Goal: Task Accomplishment & Management: Use online tool/utility

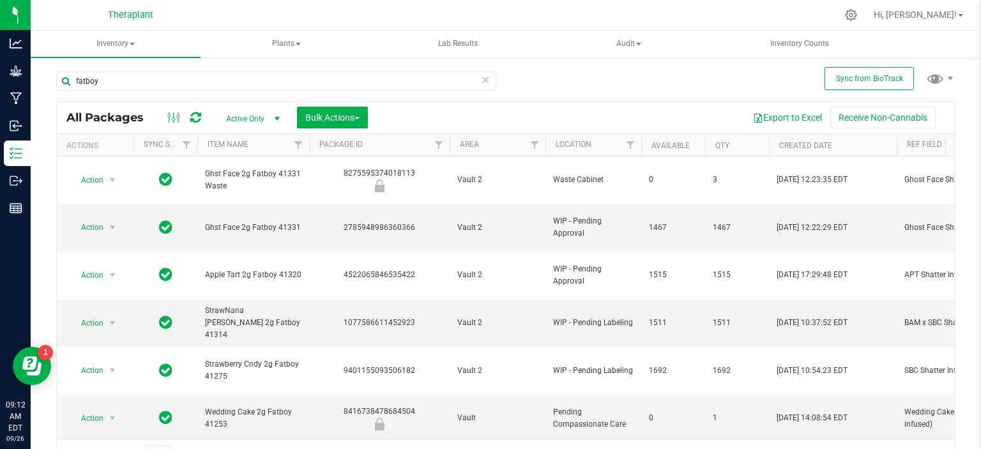
click at [482, 79] on icon at bounding box center [485, 79] width 9 height 15
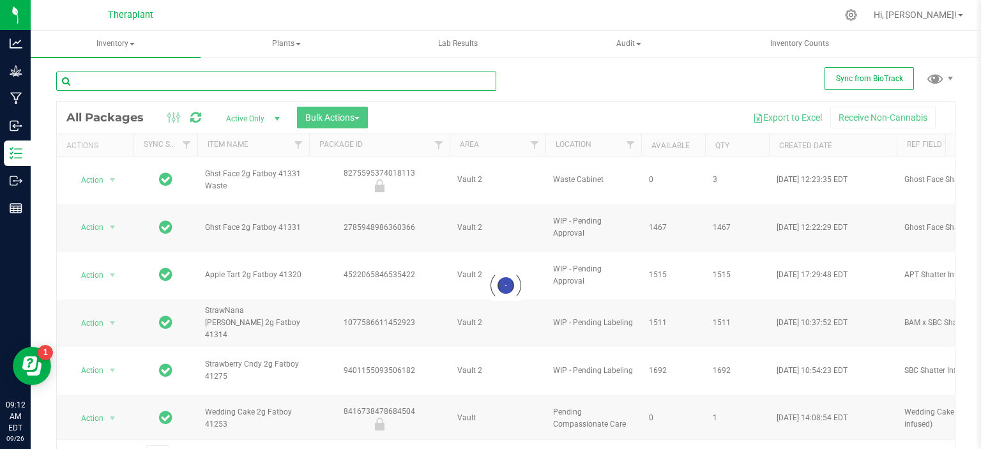
click at [226, 80] on input "text" at bounding box center [276, 81] width 440 height 19
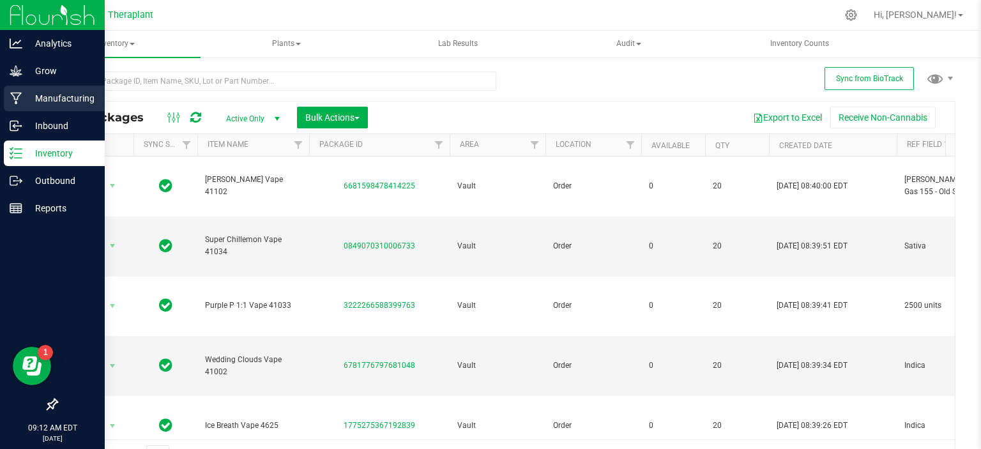
click at [36, 94] on p "Manufacturing" at bounding box center [60, 98] width 77 height 15
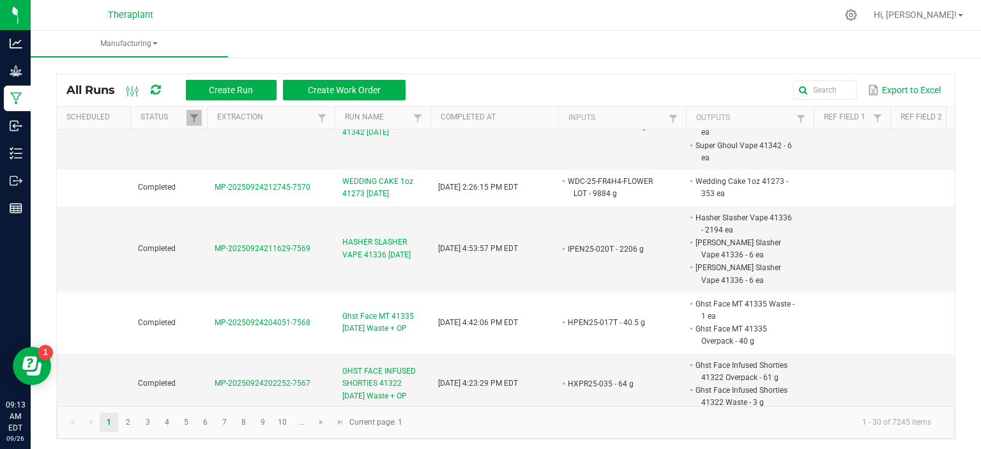
scroll to position [1214, 0]
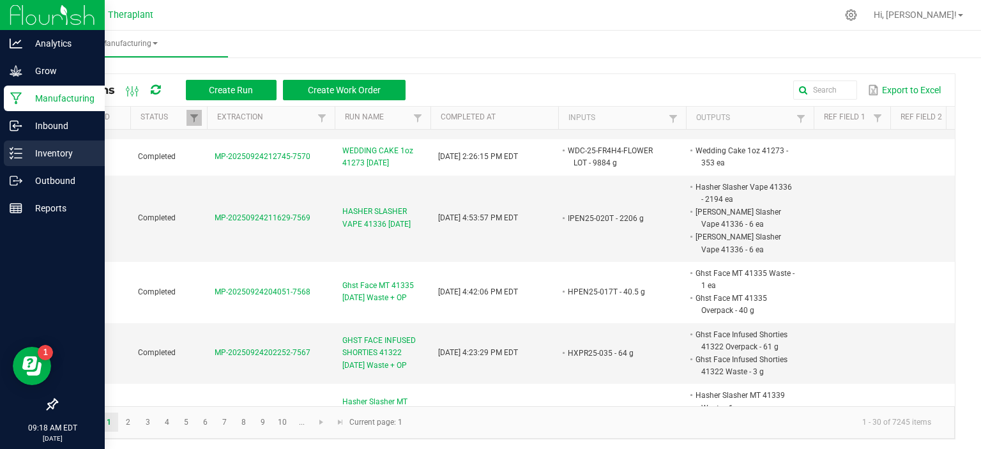
click at [43, 156] on p "Inventory" at bounding box center [60, 153] width 77 height 15
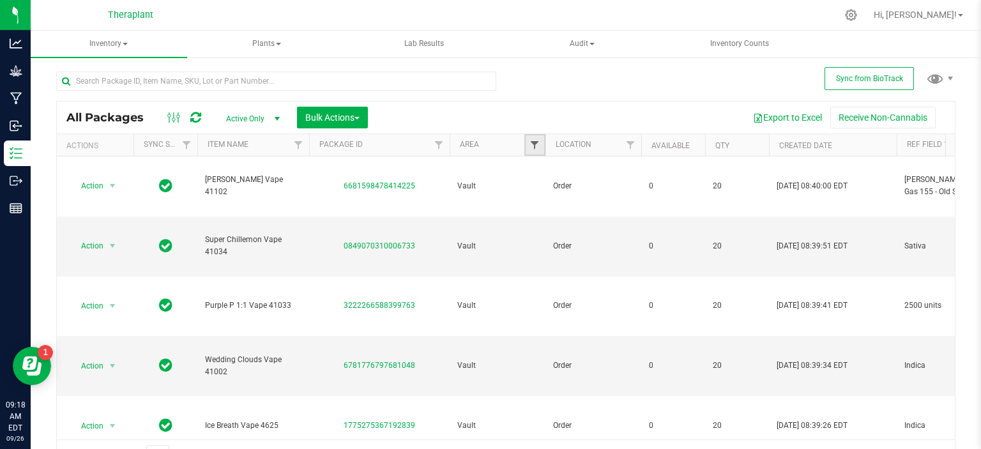
click at [537, 140] on span "Filter" at bounding box center [535, 145] width 10 height 10
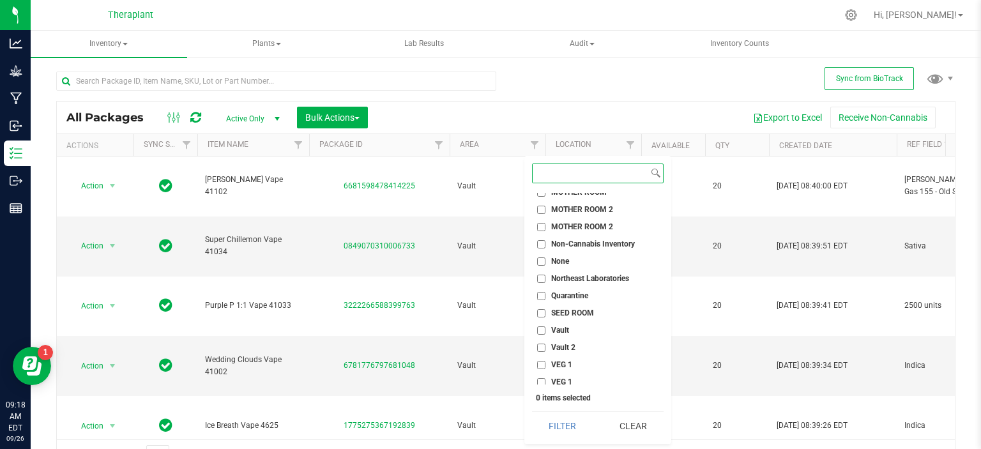
scroll to position [546, 0]
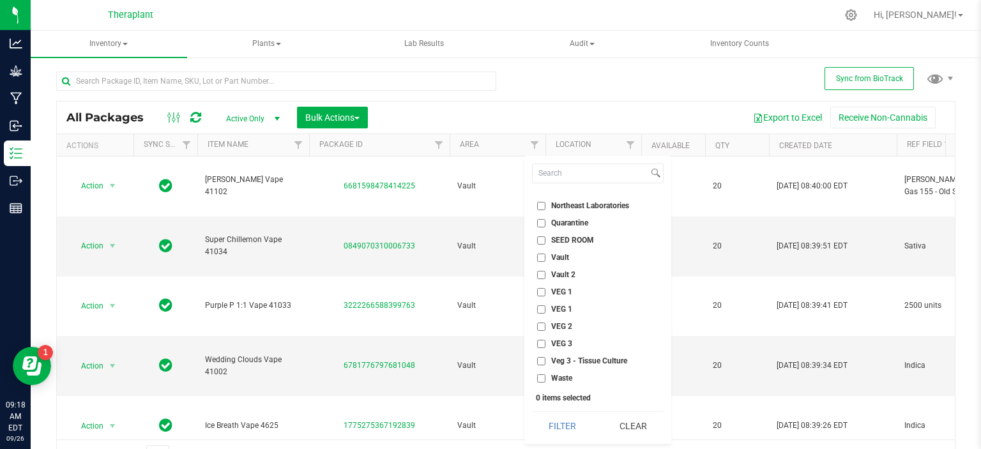
click at [570, 273] on span "Vault 2" at bounding box center [563, 275] width 24 height 8
click at [546, 273] on input "Vault 2" at bounding box center [541, 275] width 8 height 8
checkbox input "true"
click at [567, 421] on button "Filter" at bounding box center [562, 426] width 61 height 28
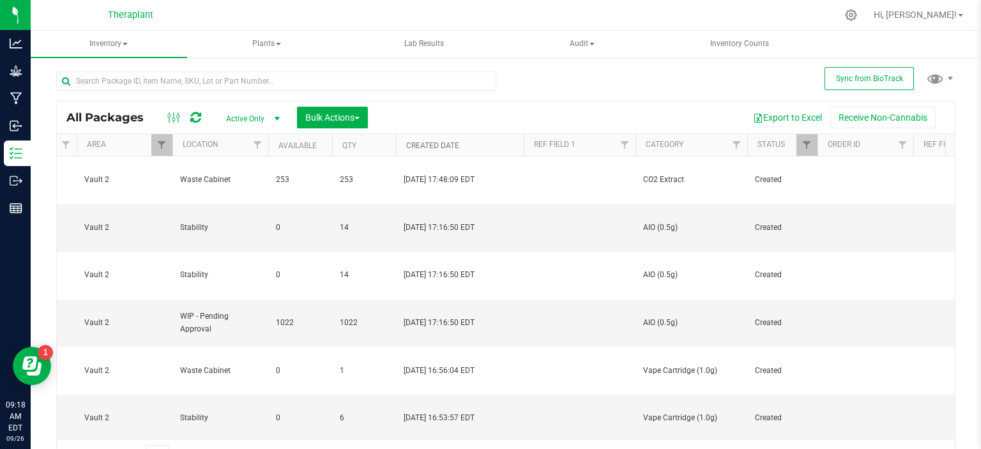
click at [445, 143] on link "Created Date" at bounding box center [432, 145] width 53 height 9
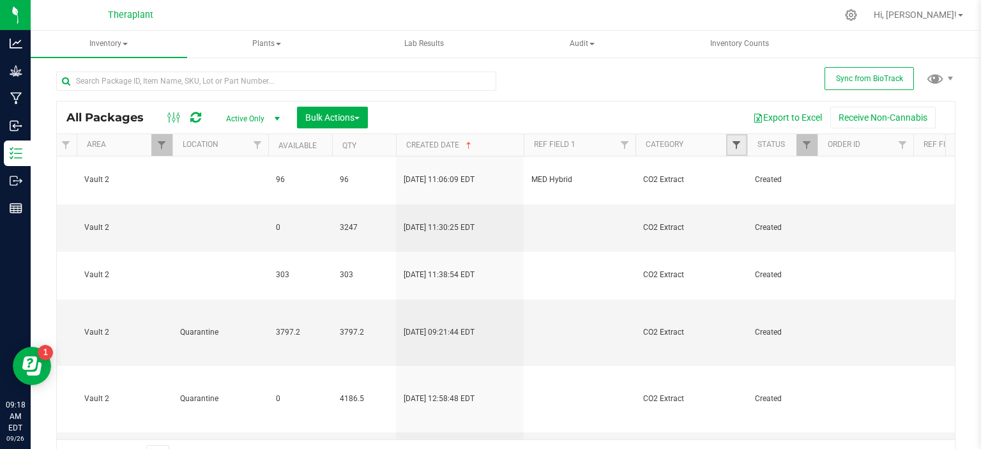
click at [734, 144] on span "Filter" at bounding box center [736, 145] width 10 height 10
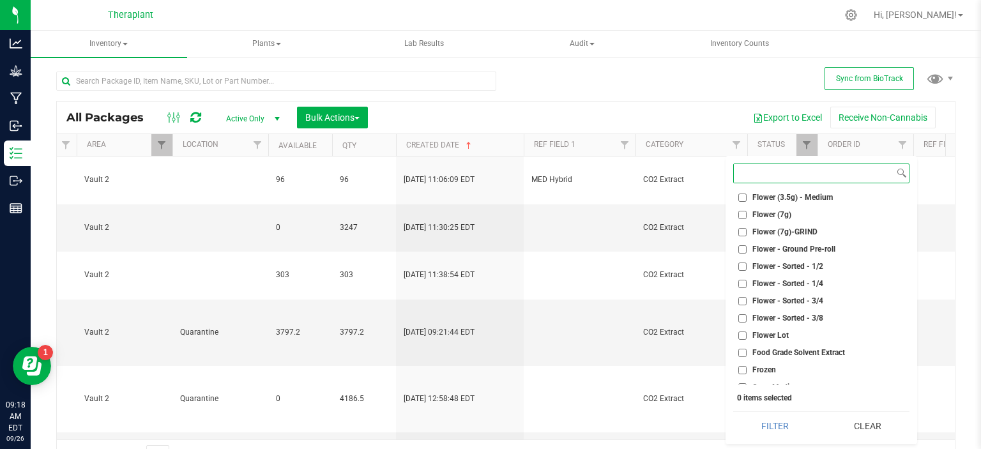
scroll to position [701, 0]
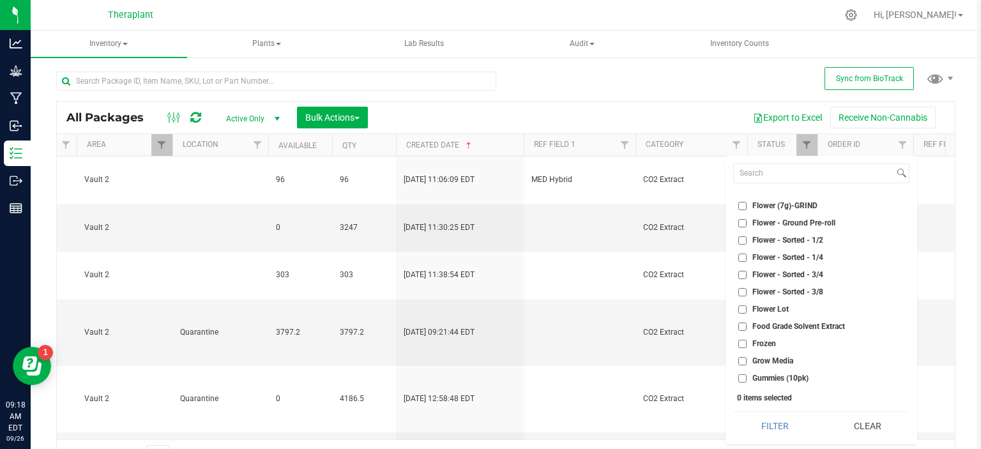
click at [771, 305] on span "Flower Lot" at bounding box center [770, 309] width 36 height 8
click at [747, 305] on input "Flower Lot" at bounding box center [742, 309] width 8 height 8
checkbox input "true"
click at [788, 425] on button "Filter" at bounding box center [775, 426] width 84 height 28
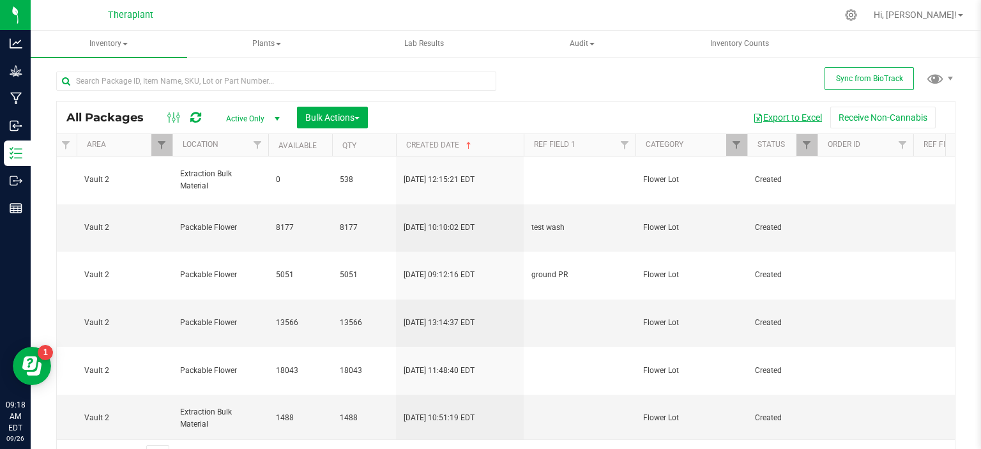
click at [772, 118] on button "Export to Excel" at bounding box center [788, 118] width 86 height 22
